Goal: Information Seeking & Learning: Find contact information

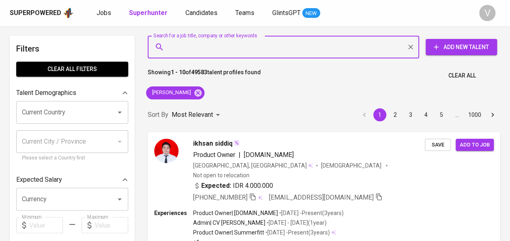
click at [224, 52] on input "Search for a job title, company or other keywords" at bounding box center [286, 46] width 236 height 15
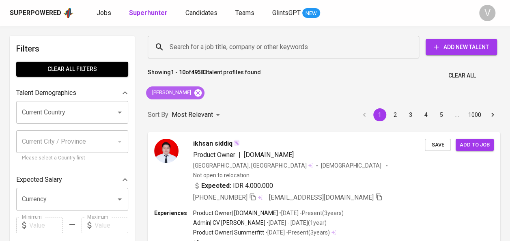
click at [199, 95] on icon at bounding box center [197, 92] width 7 height 7
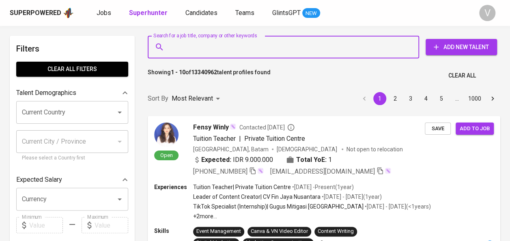
click at [177, 45] on input "Search for a job title, company or other keywords" at bounding box center [286, 46] width 236 height 15
paste input "PT Berlian Duta Energi"
type input "PT Berlian Duta Energi"
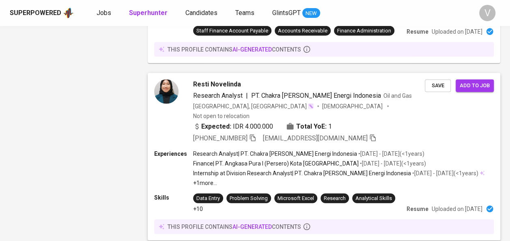
scroll to position [1062, 0]
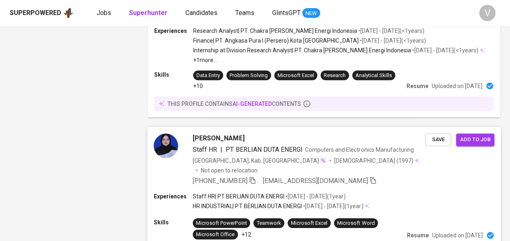
click at [291, 134] on div "[PERSON_NAME] Staff HR | PT BERLIAN DUTA ENERGI Computers and Electronics Manuf…" at bounding box center [309, 160] width 232 height 52
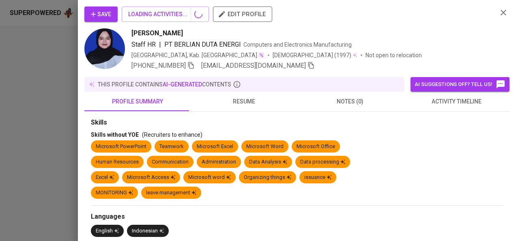
click at [183, 72] on div at bounding box center [258, 120] width 516 height 241
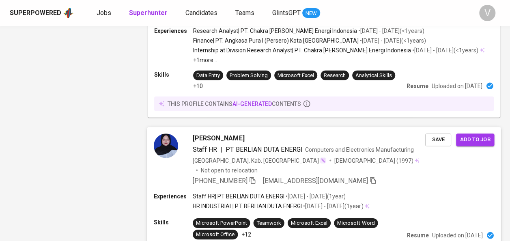
click at [167, 134] on img at bounding box center [166, 146] width 24 height 24
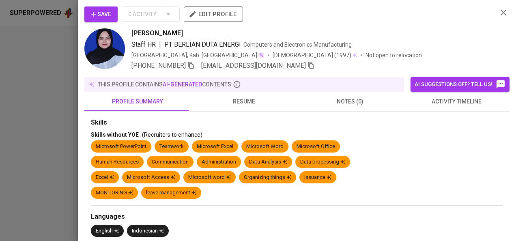
drag, startPoint x: 131, startPoint y: 36, endPoint x: 194, endPoint y: 34, distance: 63.7
click at [194, 34] on div "[PERSON_NAME] Staff HR | PT BERLIAN DUTA ENERGI Computers and Electronics Manuf…" at bounding box center [287, 49] width 407 height 42
copy span "[PERSON_NAME]"
click at [38, 119] on div at bounding box center [258, 120] width 516 height 241
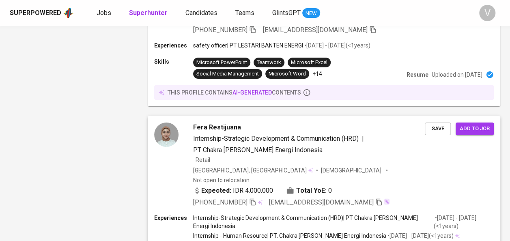
scroll to position [1565, 0]
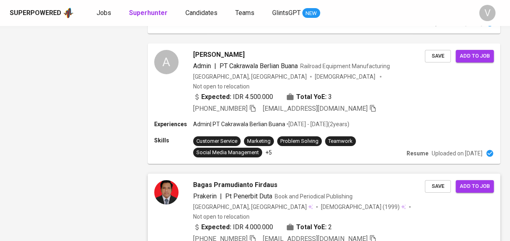
scroll to position [1336, 0]
